Goal: Find specific page/section

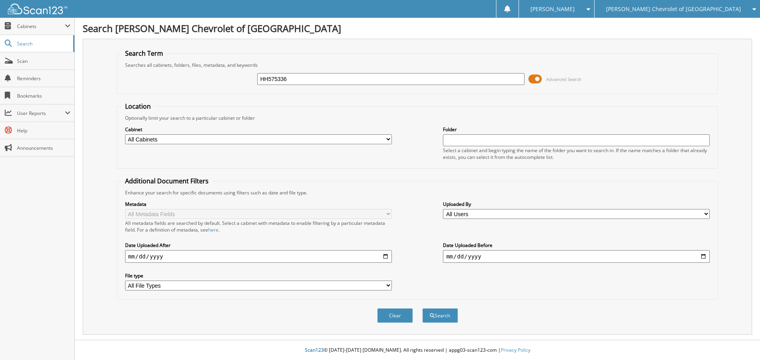
type input "HH575336"
click at [422, 309] on button "Search" at bounding box center [440, 316] width 36 height 15
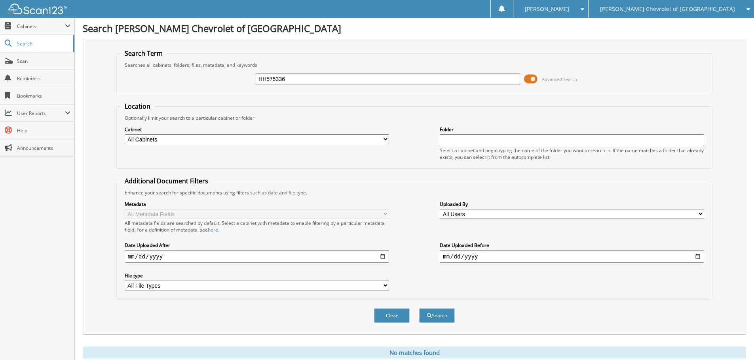
scroll to position [27, 0]
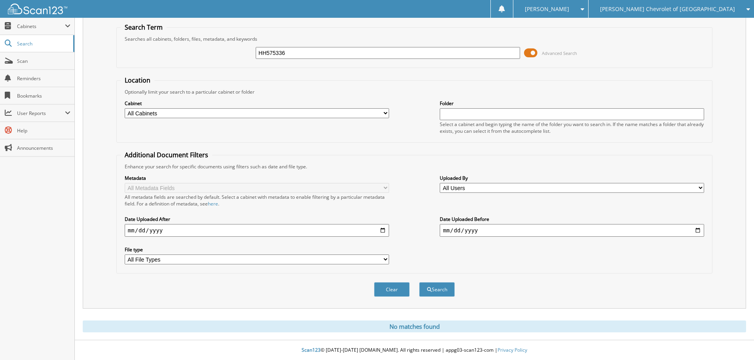
drag, startPoint x: 287, startPoint y: 56, endPoint x: 212, endPoint y: 53, distance: 75.2
click at [212, 53] on div "HH575336 Advanced Search" at bounding box center [414, 52] width 587 height 21
type input "HH575356"
click at [419, 282] on button "Search" at bounding box center [437, 289] width 36 height 15
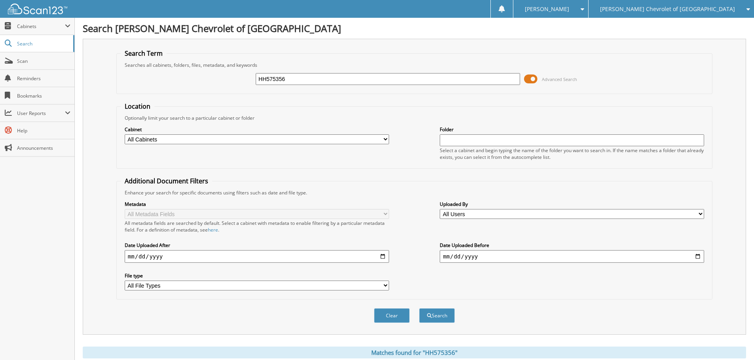
drag, startPoint x: 296, startPoint y: 82, endPoint x: 165, endPoint y: 72, distance: 131.3
click at [165, 72] on div "HH575356 Advanced Search" at bounding box center [414, 78] width 587 height 21
type input "JOHNSONPS"
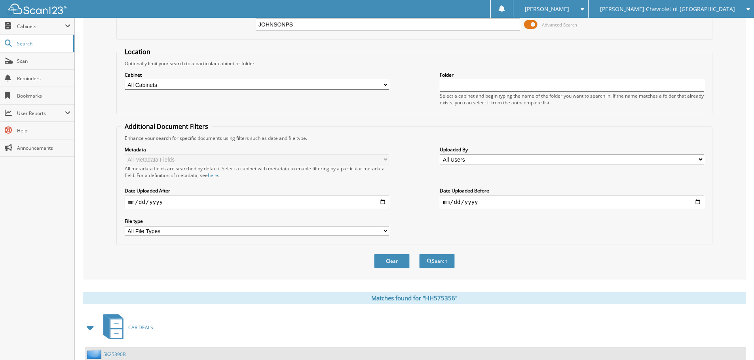
scroll to position [237, 0]
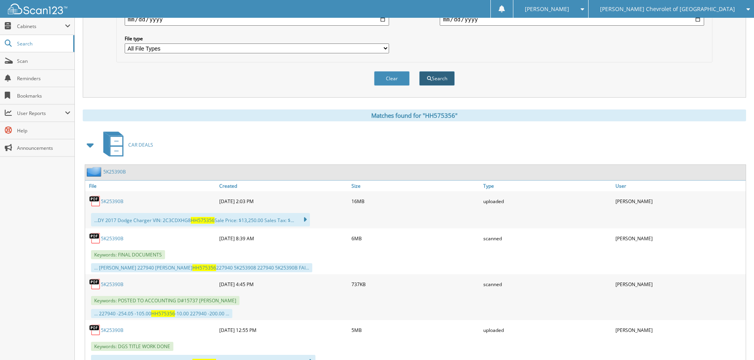
click at [439, 77] on button "Search" at bounding box center [437, 78] width 36 height 15
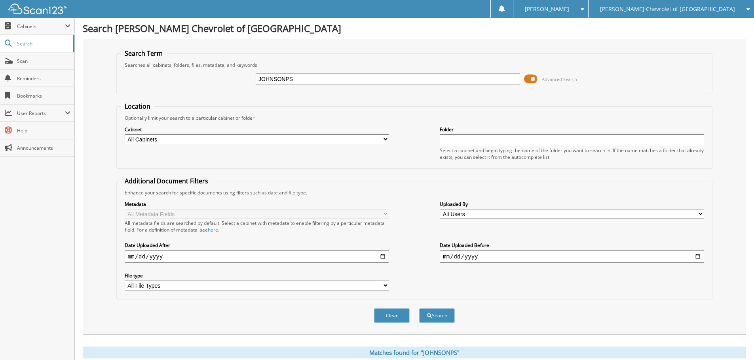
scroll to position [126, 0]
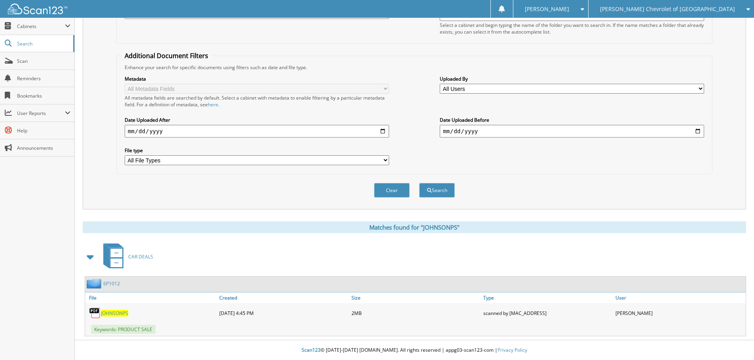
click at [118, 313] on span "JOHNSONPS" at bounding box center [114, 313] width 27 height 7
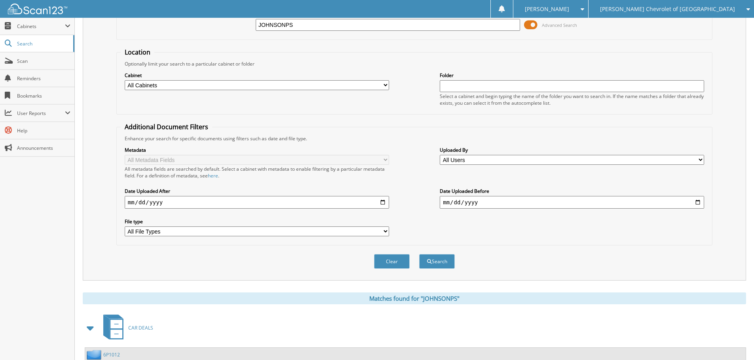
scroll to position [0, 0]
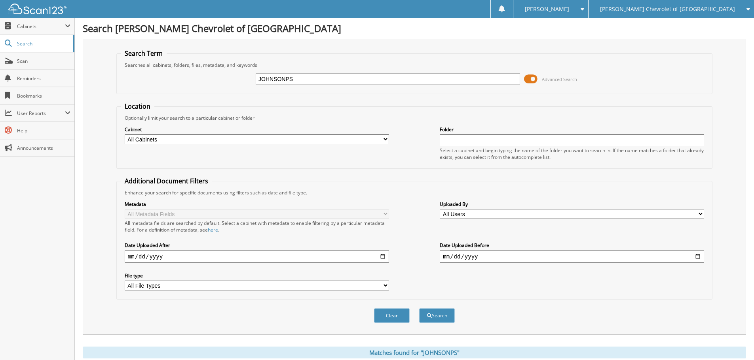
drag, startPoint x: 306, startPoint y: 81, endPoint x: 123, endPoint y: 80, distance: 183.6
click at [123, 80] on div "JOHNSONPS Advanced Search" at bounding box center [414, 78] width 587 height 21
type input "JOHNSON"
click at [419, 309] on button "Search" at bounding box center [437, 316] width 36 height 15
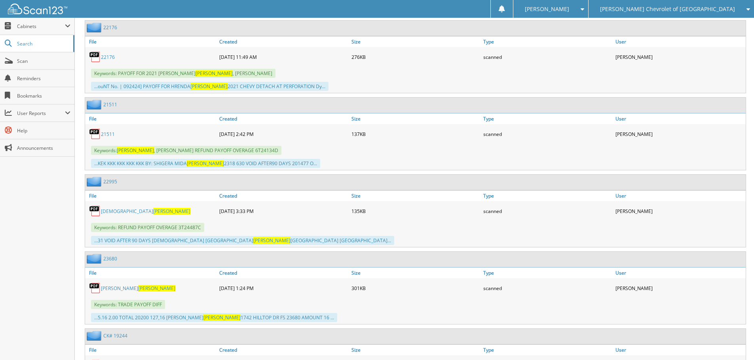
scroll to position [2571, 0]
